Goal: Task Accomplishment & Management: Use online tool/utility

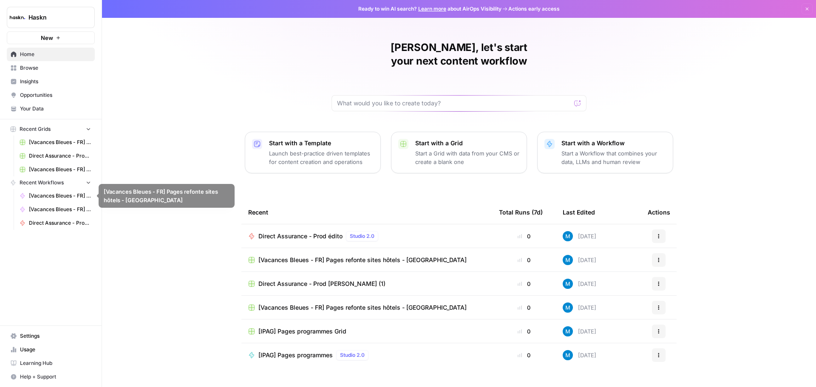
click at [31, 67] on span "Browse" at bounding box center [55, 68] width 71 height 8
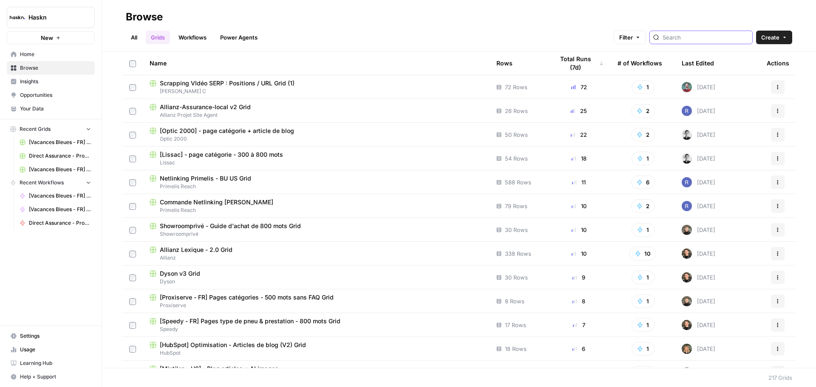
click at [688, 39] on input "search" at bounding box center [706, 37] width 86 height 8
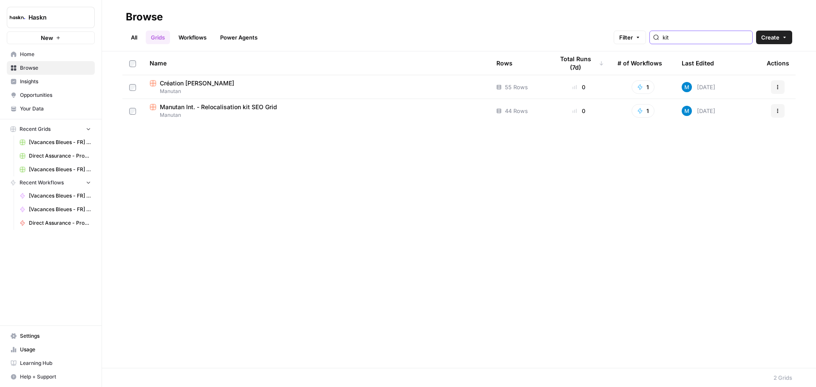
type input "kit"
click at [228, 82] on span "Création [PERSON_NAME]" at bounding box center [197, 83] width 74 height 8
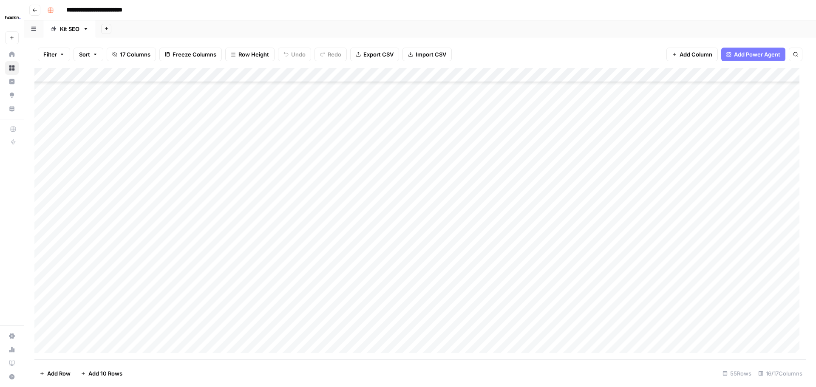
scroll to position [538, 0]
click at [94, 343] on div "Add Column" at bounding box center [419, 214] width 771 height 292
click at [90, 305] on div "Add Column" at bounding box center [419, 214] width 771 height 292
click at [85, 329] on div "Add Column" at bounding box center [419, 214] width 771 height 292
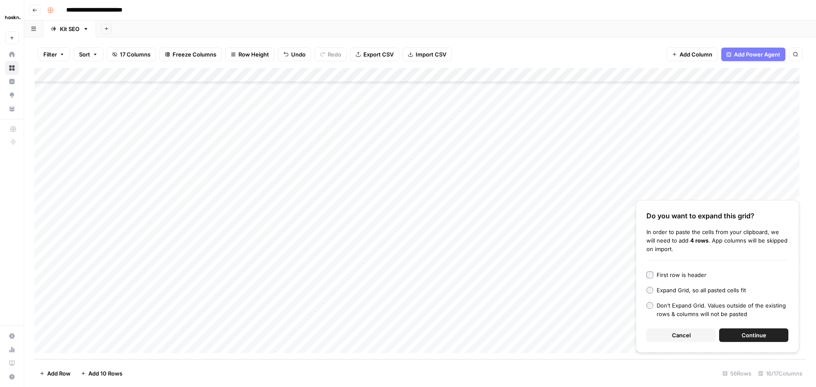
click at [738, 331] on button "Continue" at bounding box center [753, 335] width 69 height 14
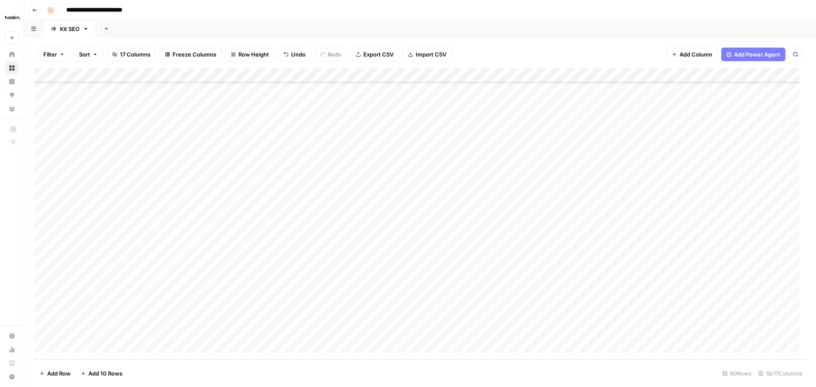
click at [150, 266] on div "Add Column" at bounding box center [419, 214] width 771 height 292
click at [155, 272] on div "Add Column" at bounding box center [419, 214] width 771 height 292
click at [160, 328] on div "Add Column" at bounding box center [419, 214] width 771 height 292
click at [208, 299] on div "Add Column" at bounding box center [419, 214] width 771 height 292
click at [217, 275] on div "Add Column" at bounding box center [419, 214] width 771 height 292
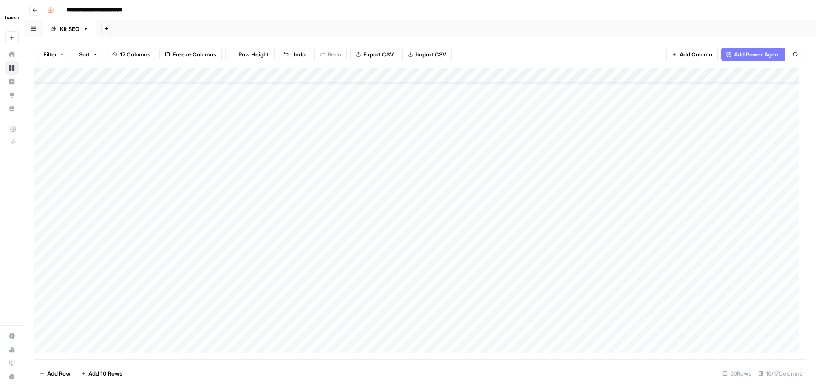
drag, startPoint x: 170, startPoint y: 270, endPoint x: 171, endPoint y: 328, distance: 57.8
click at [171, 328] on div "Add Column" at bounding box center [419, 214] width 771 height 292
click at [213, 273] on div "Add Column" at bounding box center [419, 214] width 771 height 292
click at [148, 272] on div "Add Column" at bounding box center [419, 214] width 771 height 292
click at [153, 256] on div "Add Column" at bounding box center [419, 214] width 771 height 292
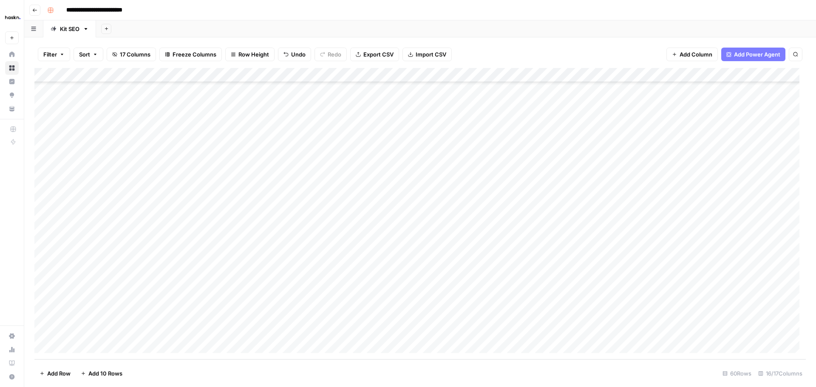
drag, startPoint x: 154, startPoint y: 270, endPoint x: 153, endPoint y: 276, distance: 6.4
click at [153, 276] on div "Add Column" at bounding box center [419, 214] width 771 height 292
click at [151, 287] on div "Add Column" at bounding box center [419, 214] width 771 height 292
click at [156, 232] on div "Add Column" at bounding box center [419, 214] width 771 height 292
click at [147, 302] on div "Add Column" at bounding box center [419, 214] width 771 height 292
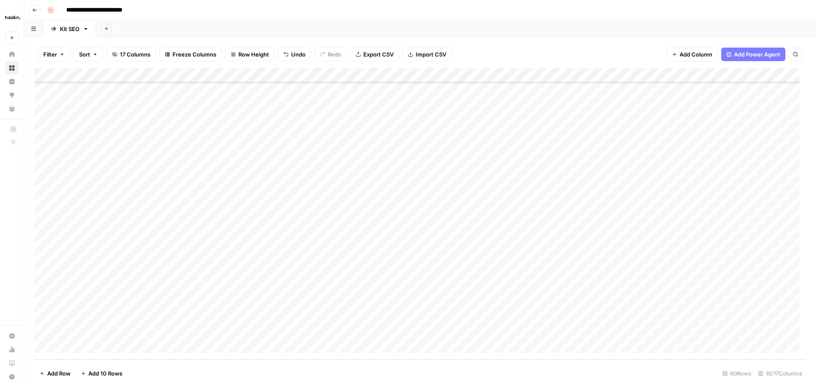
click at [148, 316] on div "Add Column" at bounding box center [419, 214] width 771 height 292
click at [146, 329] on div "Add Column" at bounding box center [419, 214] width 771 height 292
click at [158, 275] on div "Add Column" at bounding box center [419, 214] width 771 height 292
click at [154, 285] on div "Add Column" at bounding box center [419, 214] width 771 height 292
click at [218, 285] on div "Add Column" at bounding box center [419, 214] width 771 height 292
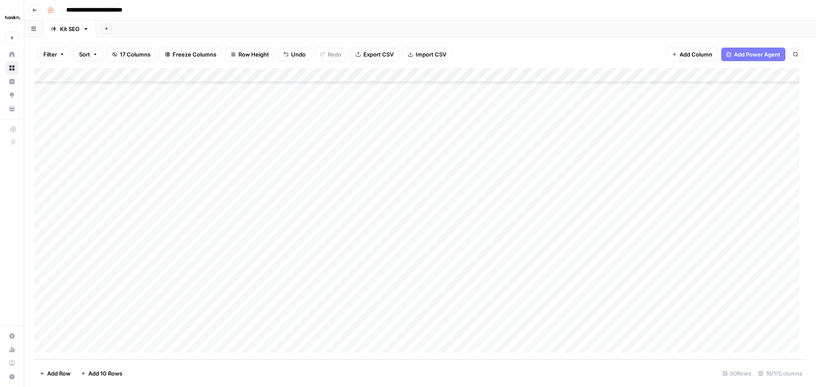
click at [157, 269] on div "Add Column" at bounding box center [419, 214] width 771 height 292
click at [146, 286] on div "Add Column" at bounding box center [419, 214] width 771 height 292
click at [223, 287] on div "Add Column" at bounding box center [419, 214] width 771 height 292
click at [287, 281] on div "Add Column" at bounding box center [419, 214] width 771 height 292
click at [297, 315] on div "Add Column" at bounding box center [419, 214] width 771 height 292
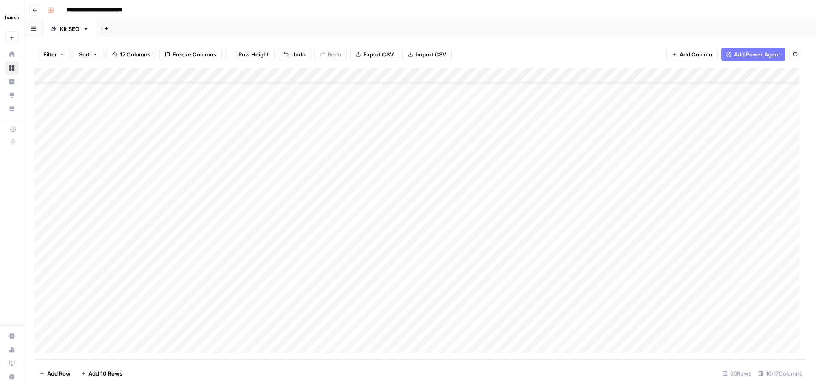
click at [298, 329] on div "Add Column" at bounding box center [419, 214] width 771 height 292
click at [369, 277] on div "Add Column" at bounding box center [419, 214] width 771 height 292
click at [383, 330] on div "Add Column" at bounding box center [419, 214] width 771 height 292
click at [453, 263] on div "Add Column" at bounding box center [419, 214] width 771 height 292
click at [447, 273] on div "Add Column" at bounding box center [419, 214] width 771 height 292
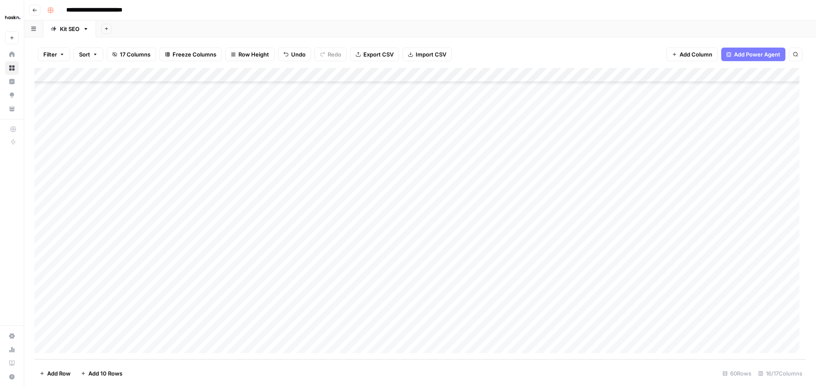
click at [466, 260] on div "Add Column" at bounding box center [419, 214] width 771 height 292
drag, startPoint x: 487, startPoint y: 264, endPoint x: 484, endPoint y: 328, distance: 63.8
click at [484, 328] on div "Add Column" at bounding box center [419, 214] width 771 height 292
click at [520, 269] on div "Add Column" at bounding box center [419, 214] width 771 height 292
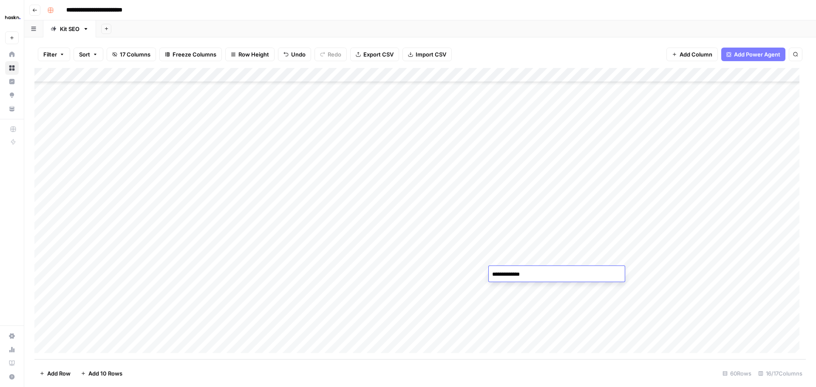
type textarea "**********"
click at [527, 274] on div "Add Column" at bounding box center [419, 214] width 771 height 292
drag, startPoint x: 532, startPoint y: 284, endPoint x: 530, endPoint y: 327, distance: 42.5
click at [530, 326] on div "Add Column" at bounding box center [419, 214] width 771 height 292
click at [473, 321] on div "Add Column" at bounding box center [419, 214] width 771 height 292
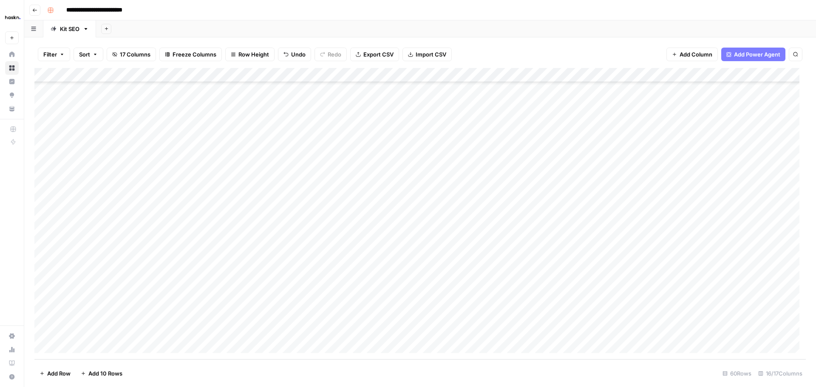
click at [559, 274] on div "Add Column" at bounding box center [419, 214] width 771 height 292
drag, startPoint x: 565, startPoint y: 280, endPoint x: 559, endPoint y: 340, distance: 60.2
click at [559, 340] on div "Add Column" at bounding box center [419, 214] width 771 height 292
click at [615, 263] on div "Add Column" at bounding box center [419, 214] width 771 height 292
drag, startPoint x: 642, startPoint y: 266, endPoint x: 645, endPoint y: 328, distance: 62.1
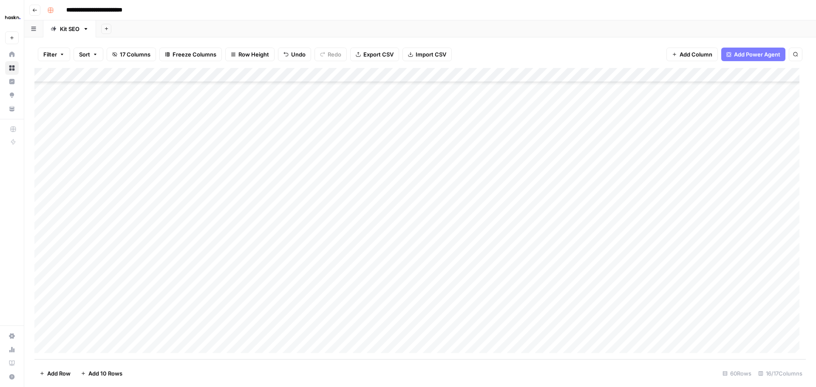
click at [645, 328] on div "Add Column" at bounding box center [419, 214] width 771 height 292
click at [669, 308] on div "Add Column" at bounding box center [419, 214] width 771 height 292
click at [666, 272] on div "Add Column" at bounding box center [419, 214] width 771 height 292
click at [668, 331] on div "Add Column" at bounding box center [419, 214] width 771 height 292
click at [666, 298] on div "Add Column" at bounding box center [419, 214] width 771 height 292
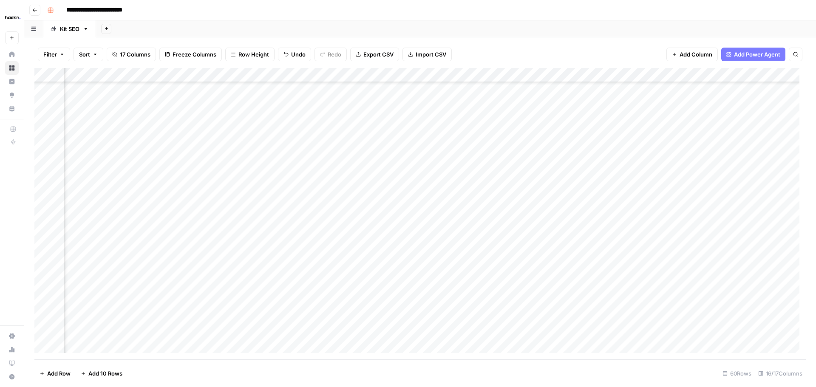
scroll to position [610, 249]
click at [524, 232] on div "Add Column" at bounding box center [419, 214] width 771 height 292
click at [519, 268] on div "Add Column" at bounding box center [419, 214] width 771 height 292
drag, startPoint x: 545, startPoint y: 280, endPoint x: 544, endPoint y: 345, distance: 65.0
click at [544, 345] on div "Add Column" at bounding box center [419, 214] width 771 height 292
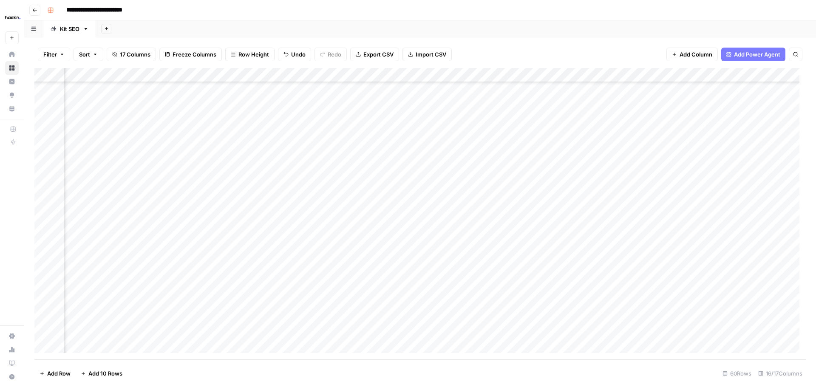
click at [574, 261] on div "Add Column" at bounding box center [419, 214] width 771 height 292
drag, startPoint x: 621, startPoint y: 266, endPoint x: 622, endPoint y: 286, distance: 19.6
click at [622, 286] on div "Add Column" at bounding box center [419, 214] width 771 height 292
click at [584, 228] on div "Add Column" at bounding box center [419, 214] width 771 height 292
click at [576, 304] on div "Add Column" at bounding box center [419, 214] width 771 height 292
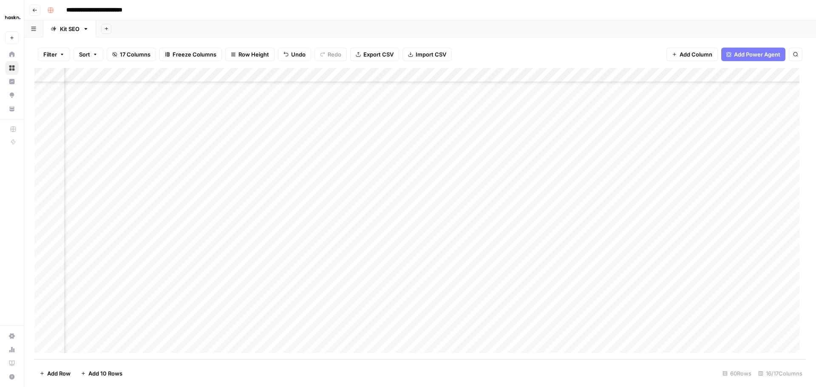
click at [575, 313] on div "Add Column" at bounding box center [419, 214] width 771 height 292
click at [574, 328] on div "Add Column" at bounding box center [419, 214] width 771 height 292
click at [672, 271] on div "Add Column" at bounding box center [419, 214] width 771 height 292
drag, startPoint x: 454, startPoint y: 272, endPoint x: 451, endPoint y: 329, distance: 57.4
click at [451, 329] on div "Add Column" at bounding box center [419, 214] width 771 height 292
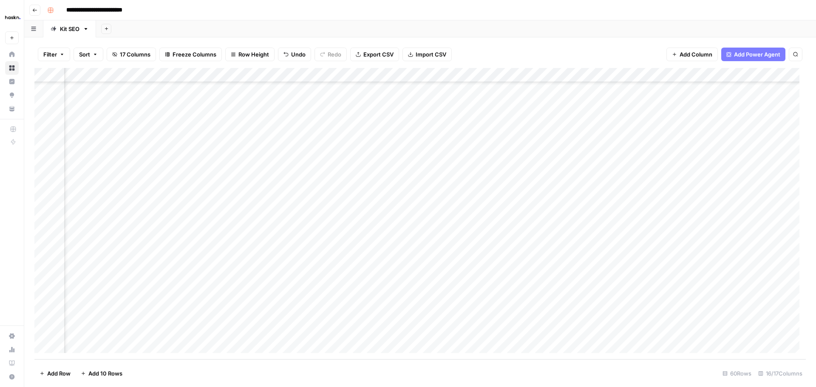
click at [639, 273] on div "Add Column" at bounding box center [419, 214] width 771 height 292
click at [721, 272] on div "Add Column" at bounding box center [419, 214] width 771 height 292
click at [701, 331] on div "Add Column" at bounding box center [419, 214] width 771 height 292
click at [660, 322] on div "Add Column" at bounding box center [419, 214] width 771 height 292
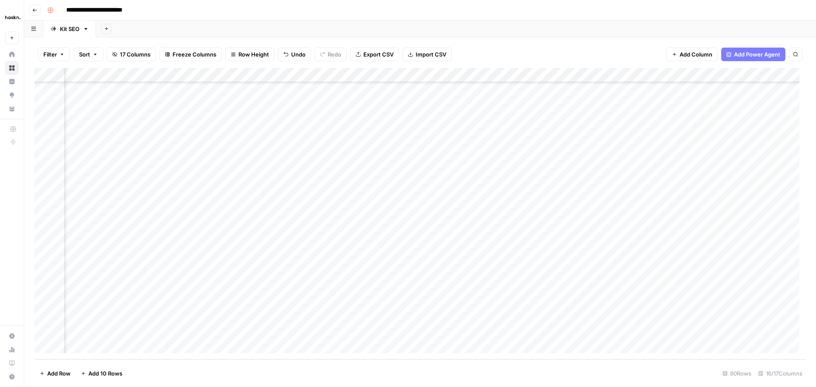
click at [635, 273] on div "Add Column" at bounding box center [419, 214] width 771 height 292
click at [645, 292] on div "Add Column" at bounding box center [419, 214] width 771 height 292
click at [664, 276] on div "Add Column" at bounding box center [419, 214] width 771 height 292
drag, startPoint x: 686, startPoint y: 280, endPoint x: 689, endPoint y: 340, distance: 60.8
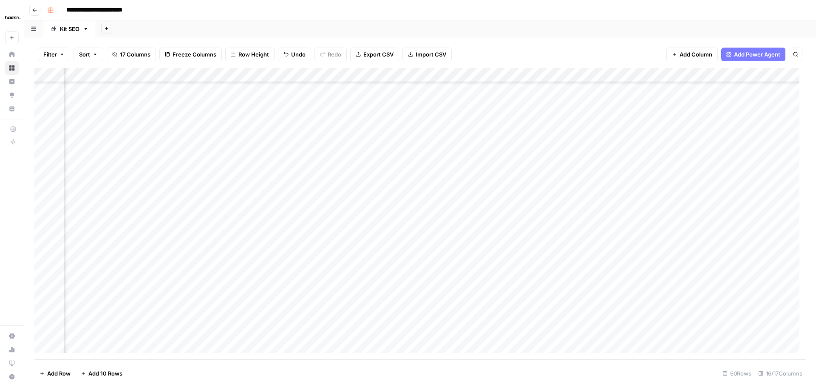
click at [689, 340] on div "Add Column" at bounding box center [419, 214] width 771 height 292
click at [546, 304] on div "Add Column" at bounding box center [419, 214] width 771 height 292
click at [457, 293] on div "Add Column" at bounding box center [419, 214] width 771 height 292
click at [725, 273] on div "Add Column" at bounding box center [419, 214] width 771 height 292
click at [724, 288] on div "Add Column" at bounding box center [419, 214] width 771 height 292
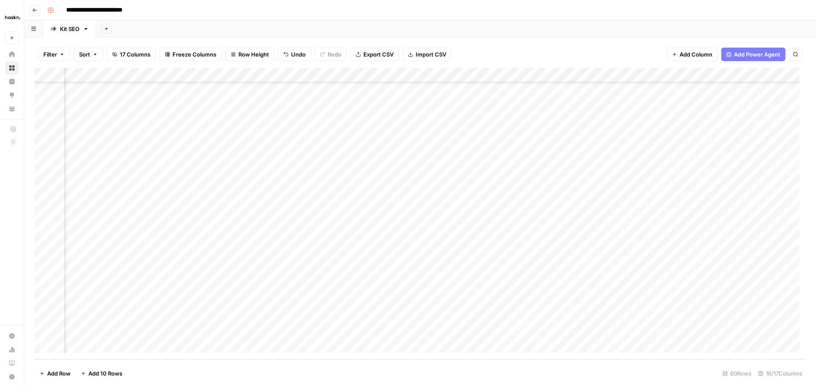
click at [727, 302] on div "Add Column" at bounding box center [419, 214] width 771 height 292
click at [726, 320] on div "Add Column" at bounding box center [419, 214] width 771 height 292
click at [756, 274] on div "Add Column" at bounding box center [419, 214] width 771 height 292
click at [744, 288] on div "Add Column" at bounding box center [419, 214] width 771 height 292
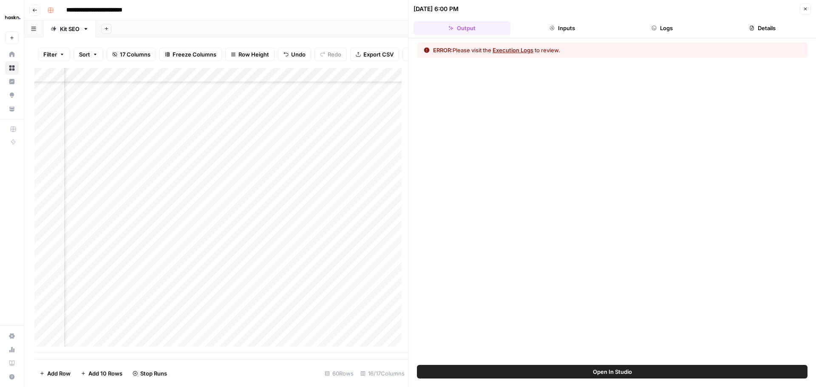
click at [533, 50] on button "Execution Logs" at bounding box center [513, 50] width 41 height 8
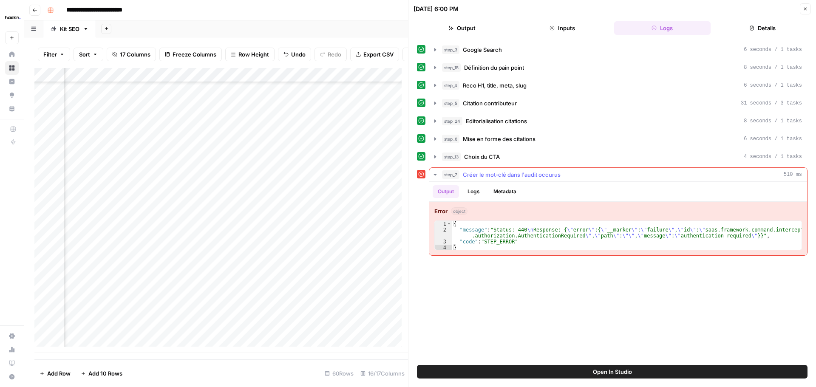
click at [437, 175] on icon "button" at bounding box center [435, 174] width 7 height 7
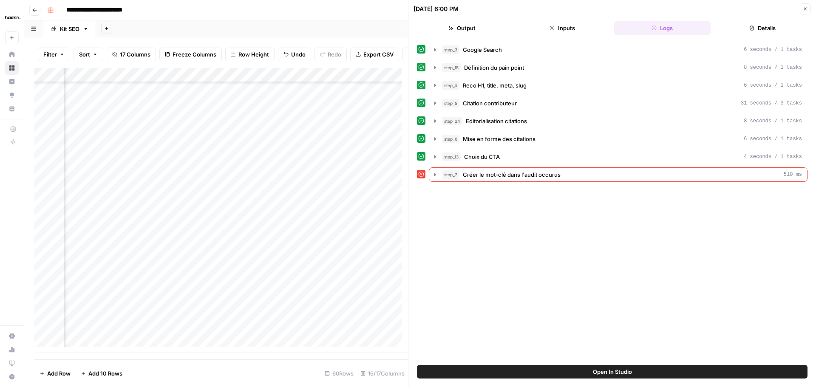
click at [801, 8] on button "Close" at bounding box center [805, 8] width 11 height 11
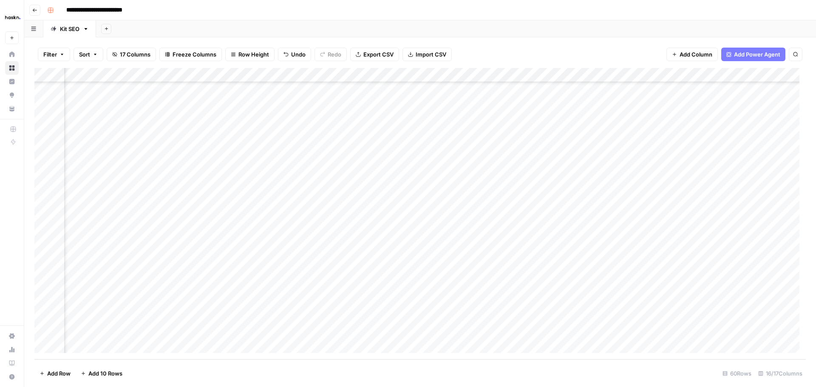
click at [648, 277] on div "Add Column" at bounding box center [419, 214] width 771 height 292
